Goal: Navigation & Orientation: Find specific page/section

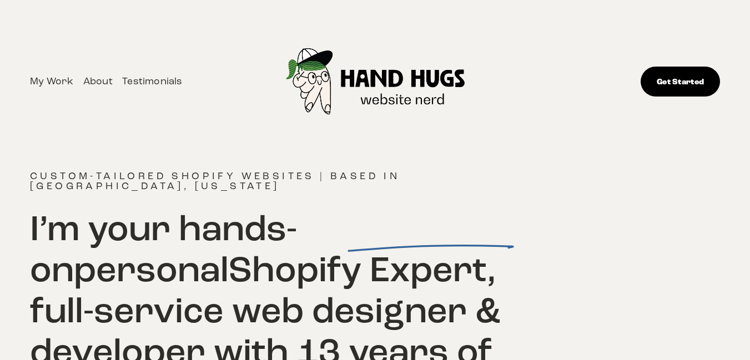
click at [90, 82] on link "About" at bounding box center [97, 81] width 29 height 17
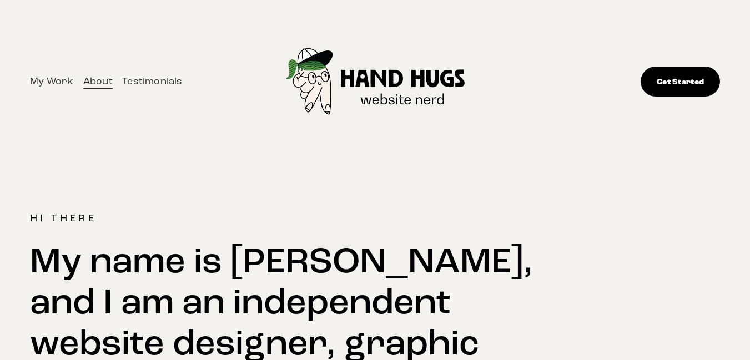
click at [37, 81] on link "My Work" at bounding box center [51, 81] width 43 height 17
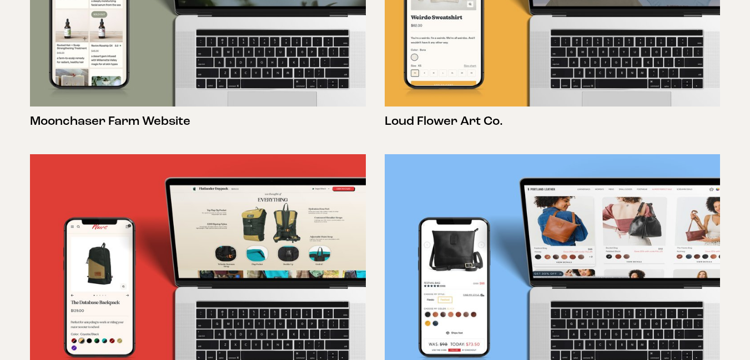
scroll to position [356, 0]
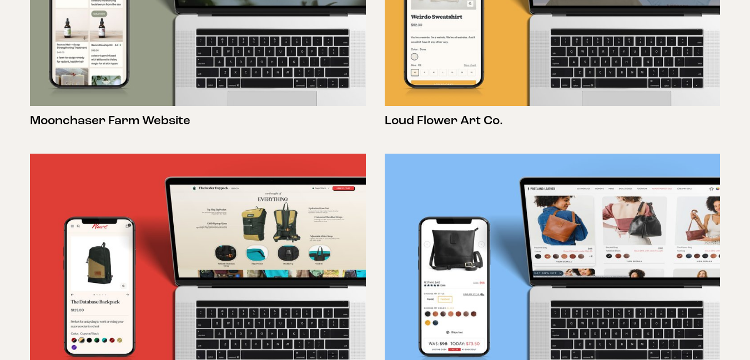
click at [116, 123] on h3 "Moonchaser Farm Website" at bounding box center [197, 121] width 335 height 16
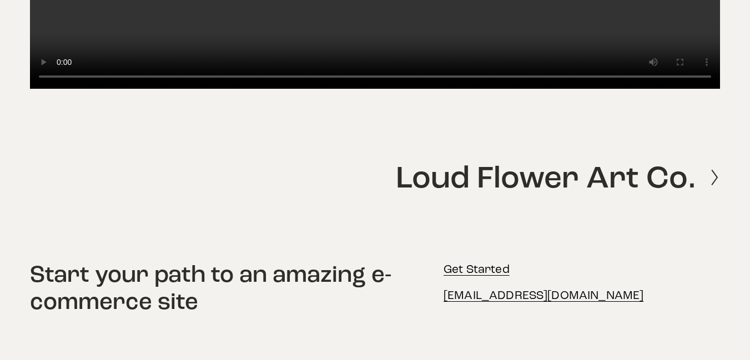
scroll to position [1789, 0]
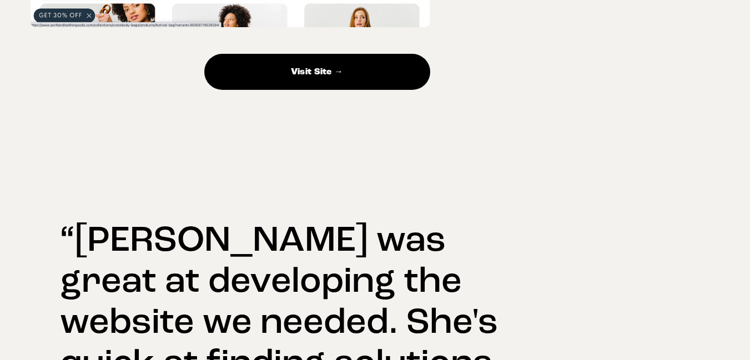
scroll to position [1055, 0]
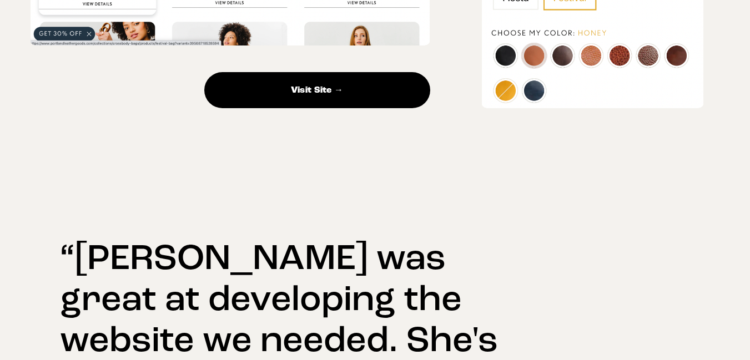
click at [306, 92] on link "Visit Site →" at bounding box center [317, 90] width 226 height 36
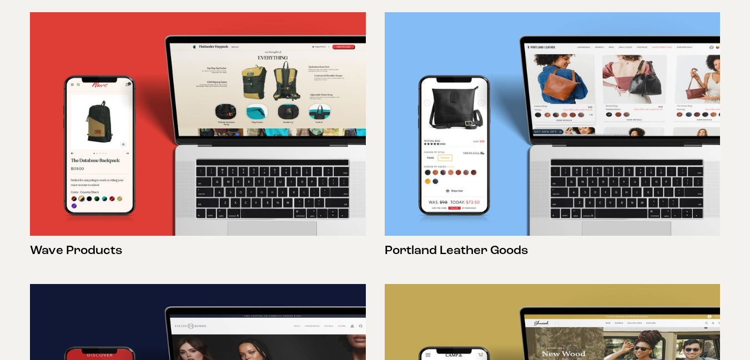
scroll to position [491, 0]
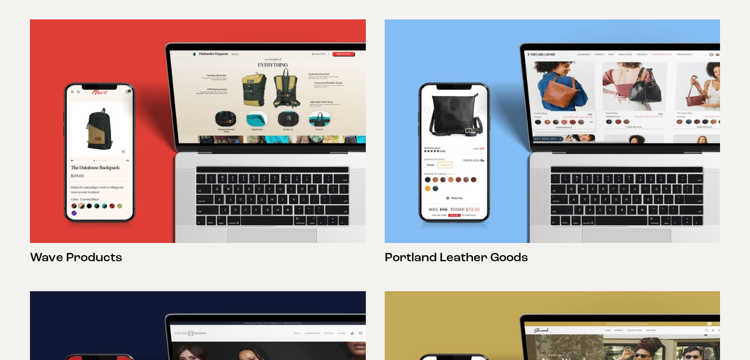
click at [89, 250] on h3 "Wave Products" at bounding box center [197, 258] width 335 height 16
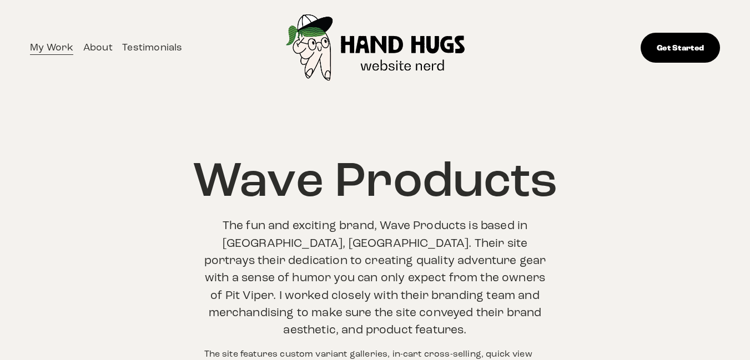
scroll to position [32, 0]
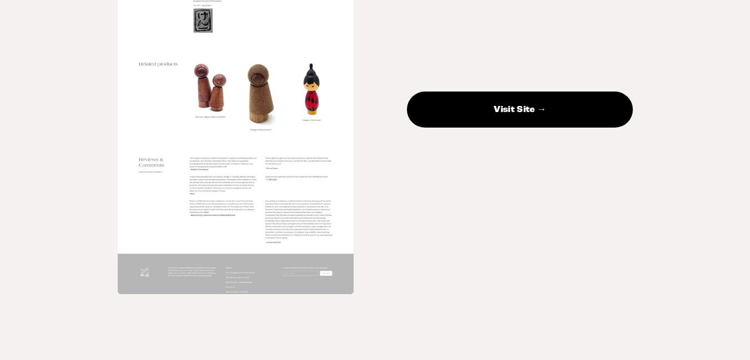
scroll to position [1558, 0]
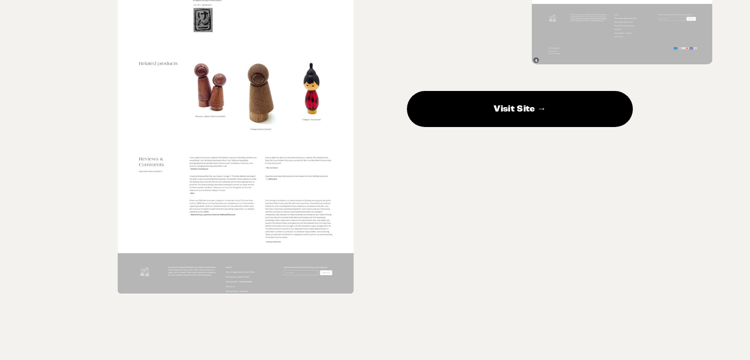
click at [479, 127] on link "Visit Site →" at bounding box center [520, 109] width 226 height 36
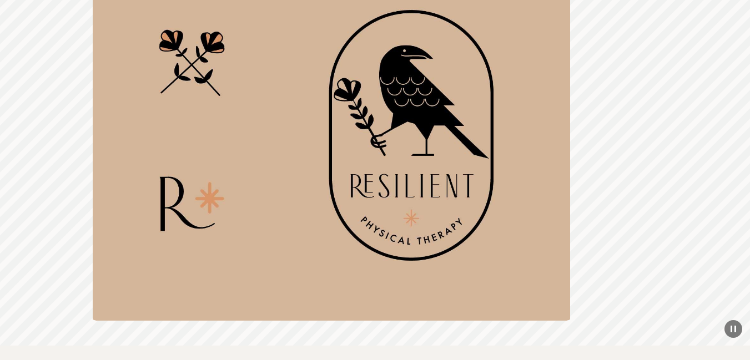
scroll to position [836, 0]
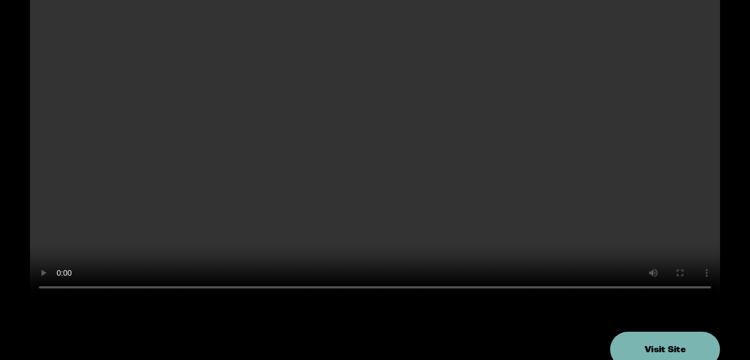
scroll to position [581, 0]
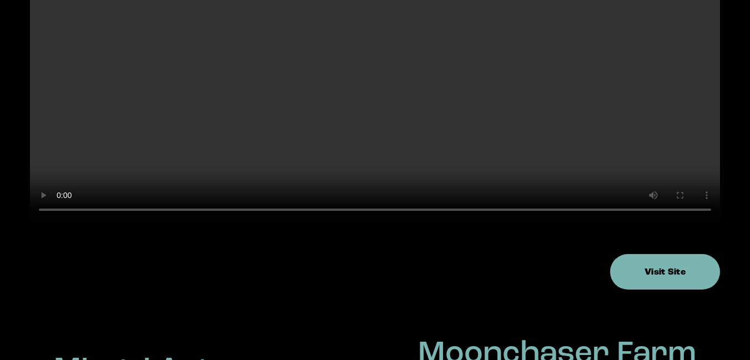
click at [667, 274] on link "Visit Site" at bounding box center [665, 272] width 110 height 36
